Goal: Task Accomplishment & Management: Use online tool/utility

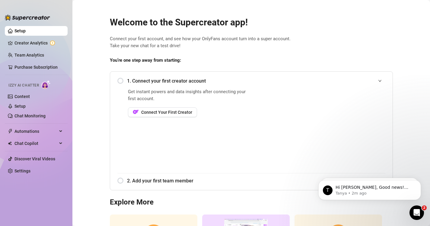
click at [121, 81] on div "1. Connect your first creator account" at bounding box center [252, 80] width 268 height 15
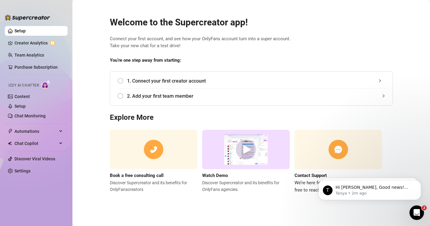
click at [124, 81] on div "1. Connect your first creator account" at bounding box center [252, 80] width 268 height 15
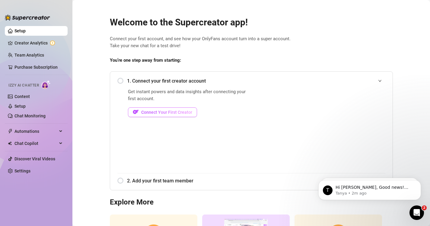
click at [154, 114] on span "Connect Your First Creator" at bounding box center [166, 112] width 51 height 5
